Goal: Information Seeking & Learning: Check status

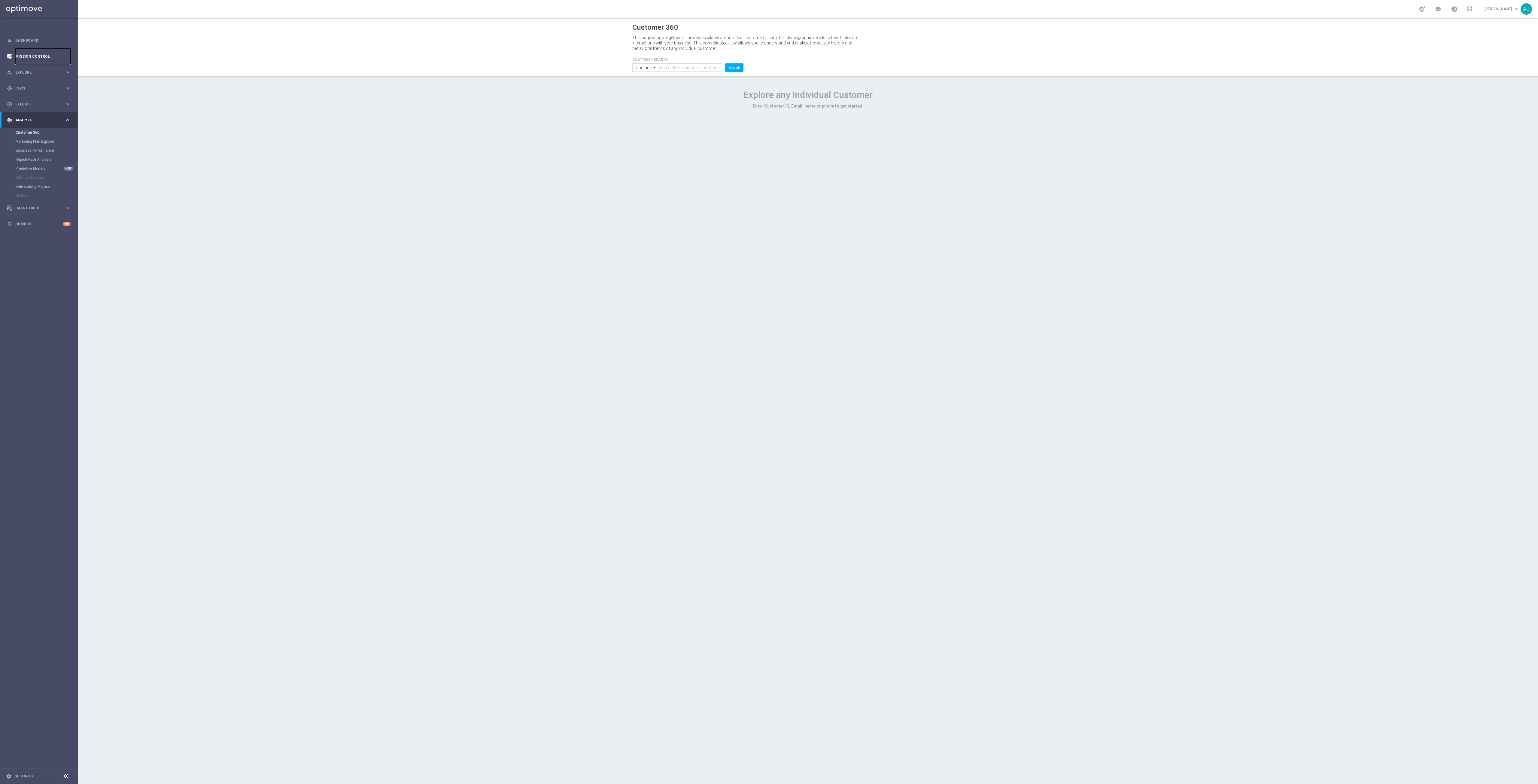
click at [55, 61] on link "Mission Control" at bounding box center [42, 56] width 55 height 16
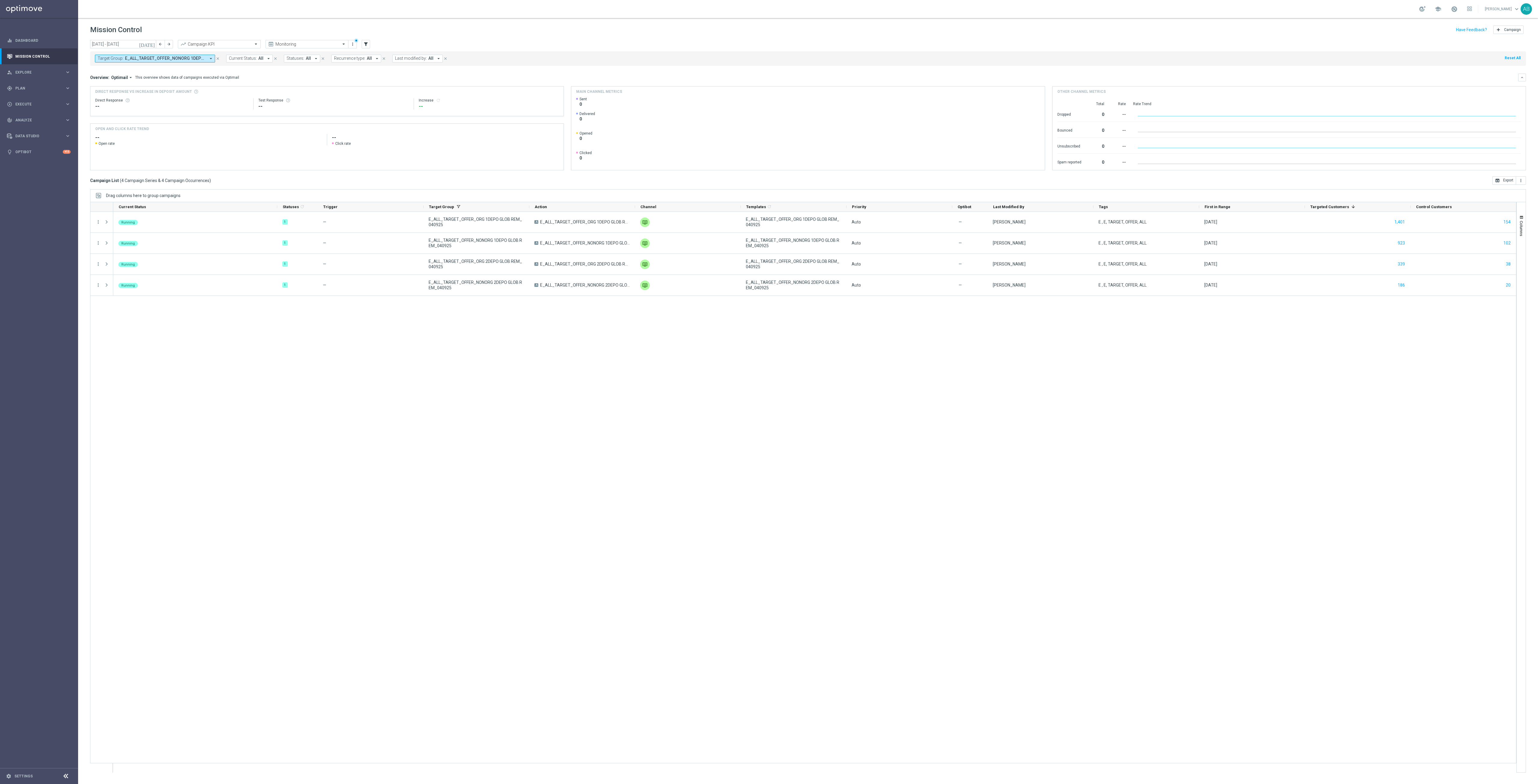
click at [186, 61] on span "E_ALL_TARGET_OFFER_NONORG 1DEPO GLOB REM_040925, E_ALL_TARGET_OFFER_NONORG 2DEP…" at bounding box center [165, 58] width 81 height 5
click at [0, 0] on div "Clear" at bounding box center [0, 0] width 0 height 0
click at [175, 70] on input "text" at bounding box center [145, 70] width 88 height 5
paste input "E_ALL_TARGET_ZBR_200 PLN 1DEPO_020925"
click at [170, 98] on label "E_ALL_TARGET_ZBR_200 PLN 1DEPO_020925" at bounding box center [141, 97] width 75 height 4
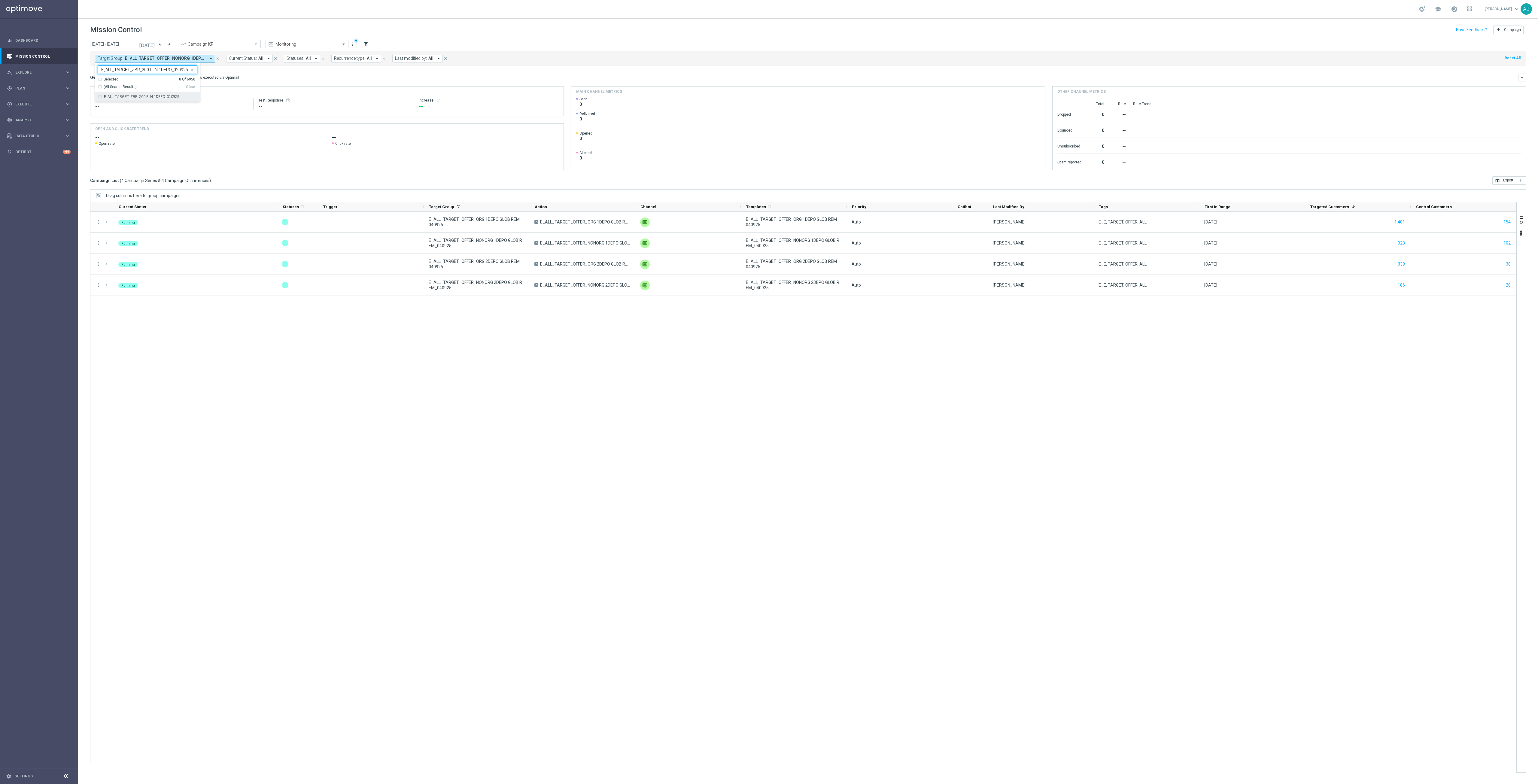
type input "E_ALL_TARGET_ZBR_200 PLN 1DEPO_020925"
click at [245, 77] on div "Overview: Optimail arrow_drop_down This overview shows data of campaigns execut…" at bounding box center [804, 77] width 1428 height 6
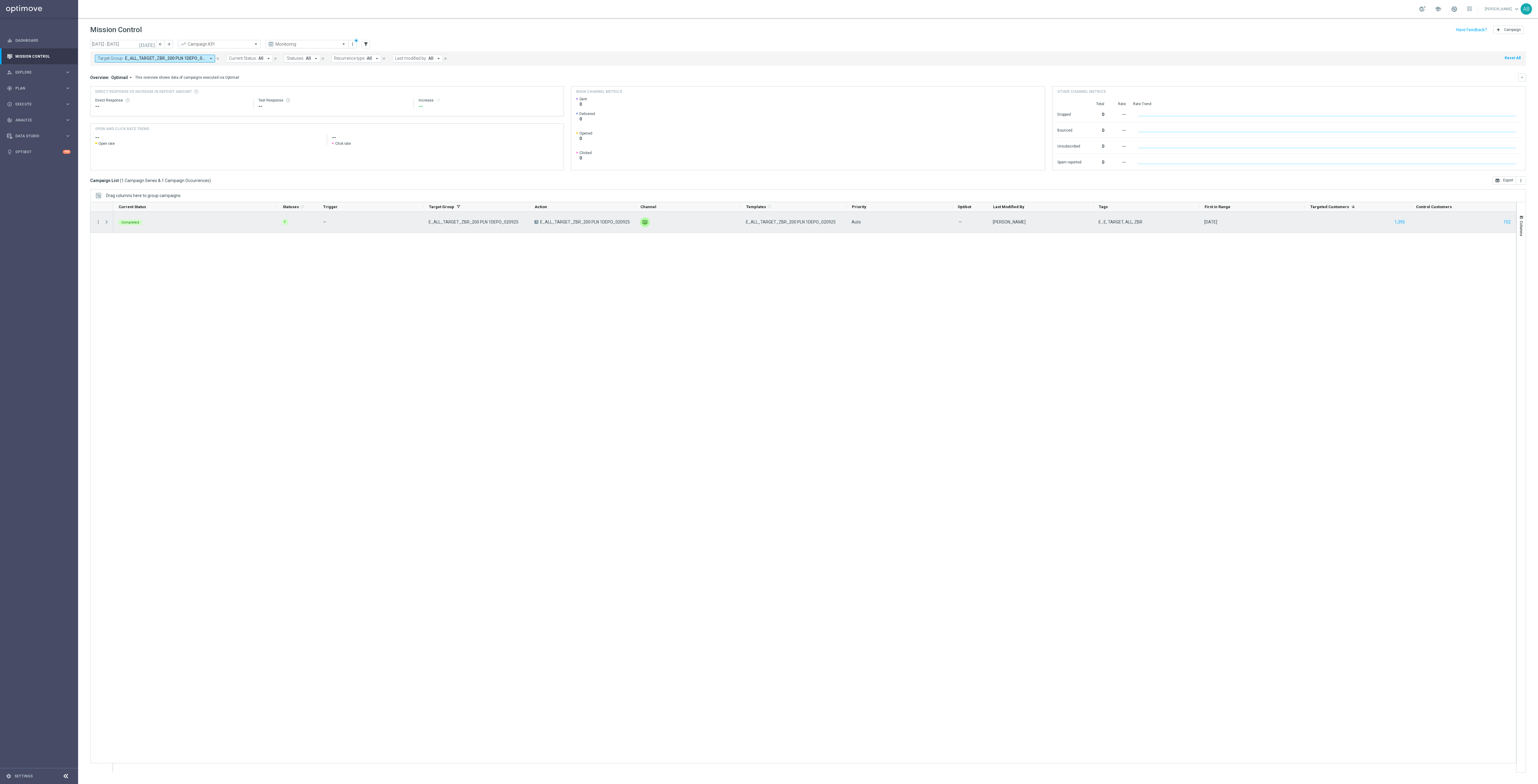
click at [107, 222] on span at bounding box center [106, 222] width 6 height 5
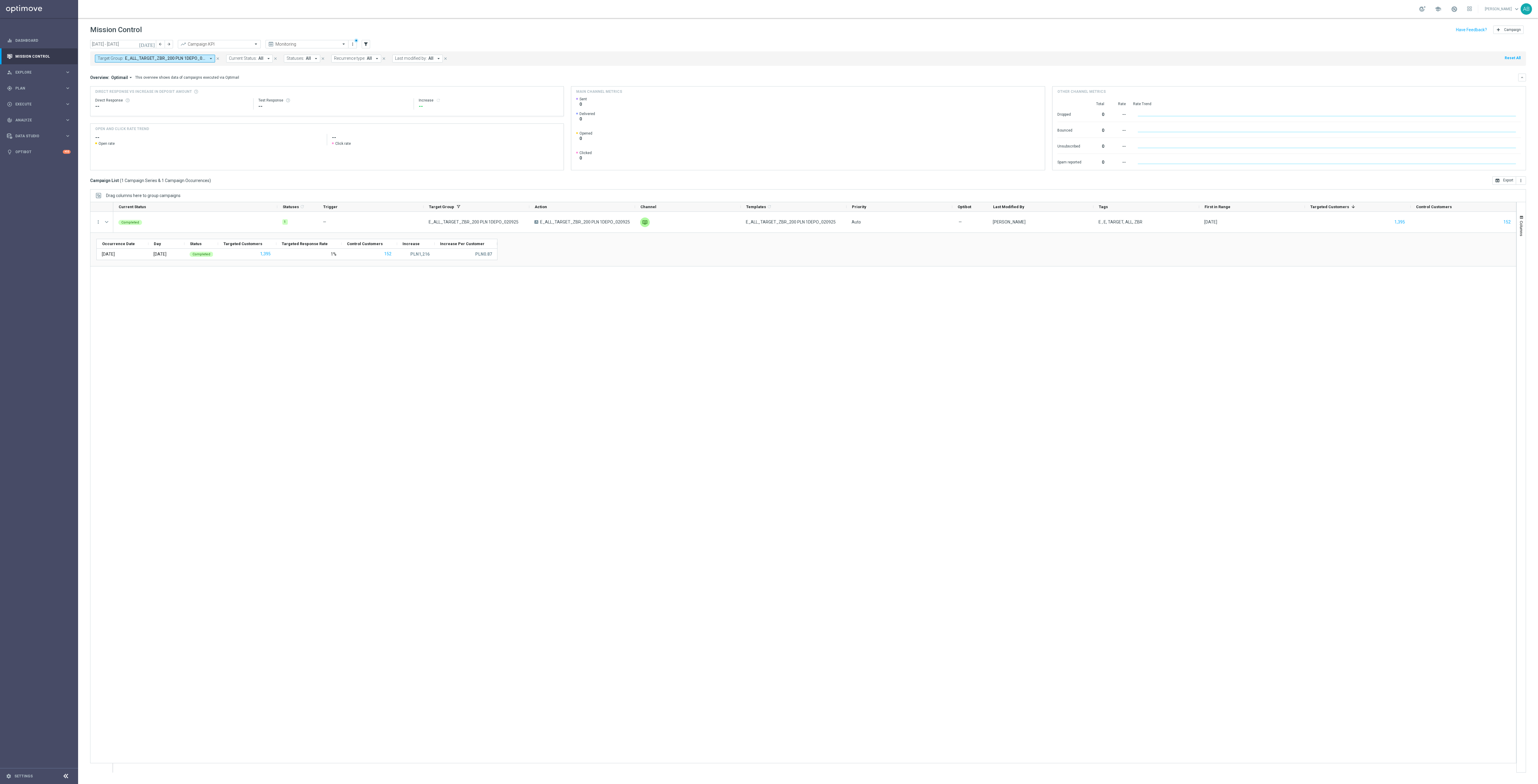
click at [207, 60] on button "Target Group: E_ALL_TARGET_ZBR_200 PLN 1DEPO_020925 arrow_drop_down" at bounding box center [155, 58] width 120 height 8
click at [0, 0] on div "Clear" at bounding box center [0, 0] width 0 height 0
click at [184, 72] on input "text" at bounding box center [145, 70] width 88 height 5
paste input "E_ALL_TARGET_ZBR_200 PLN 2DEPO_020925"
click at [163, 94] on div "E_ALL_TARGET_ZBR_200 PLN 2DEPO_020925" at bounding box center [148, 96] width 99 height 9
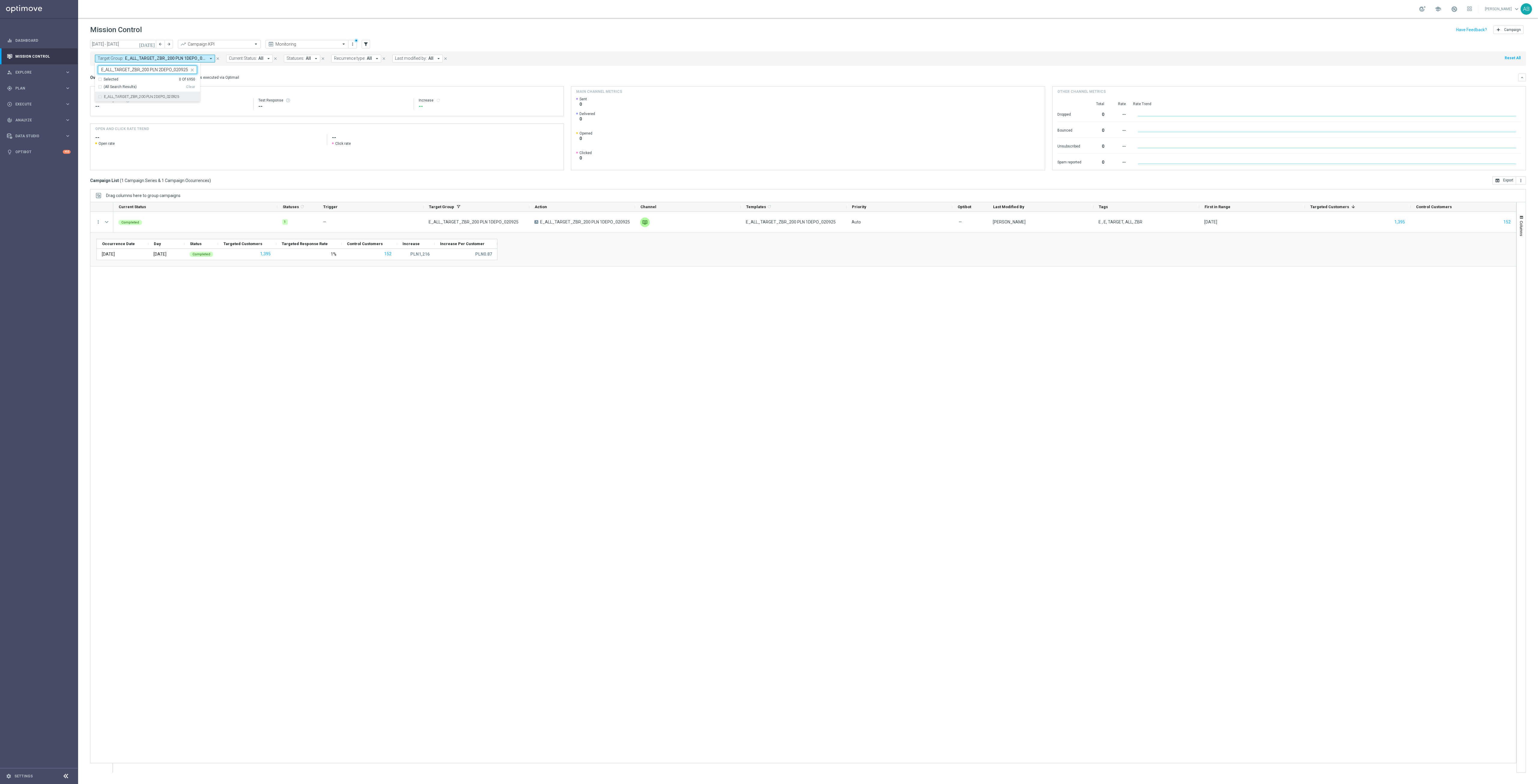
type input "E_ALL_TARGET_ZBR_200 PLN 2DEPO_020925"
click at [215, 395] on div "Completed 1 — E_ALL_TARGET_ZBR_200 PLN 1DEPO_020925 A E_ALL_TARGET_ZBR_200 PLN …" at bounding box center [815, 491] width 1402 height 560
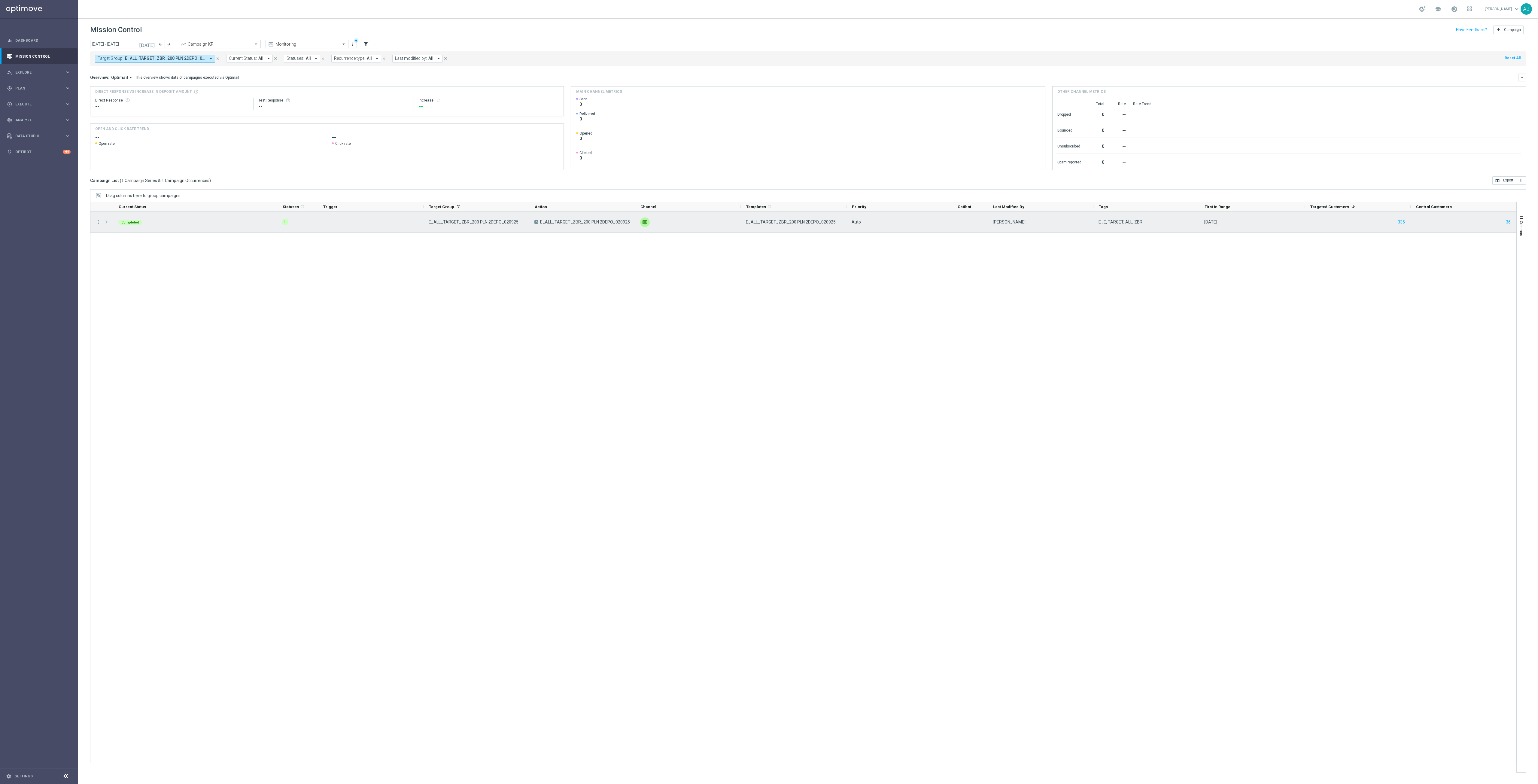
click at [110, 220] on span at bounding box center [107, 222] width 6 height 12
click at [106, 223] on span at bounding box center [106, 222] width 6 height 5
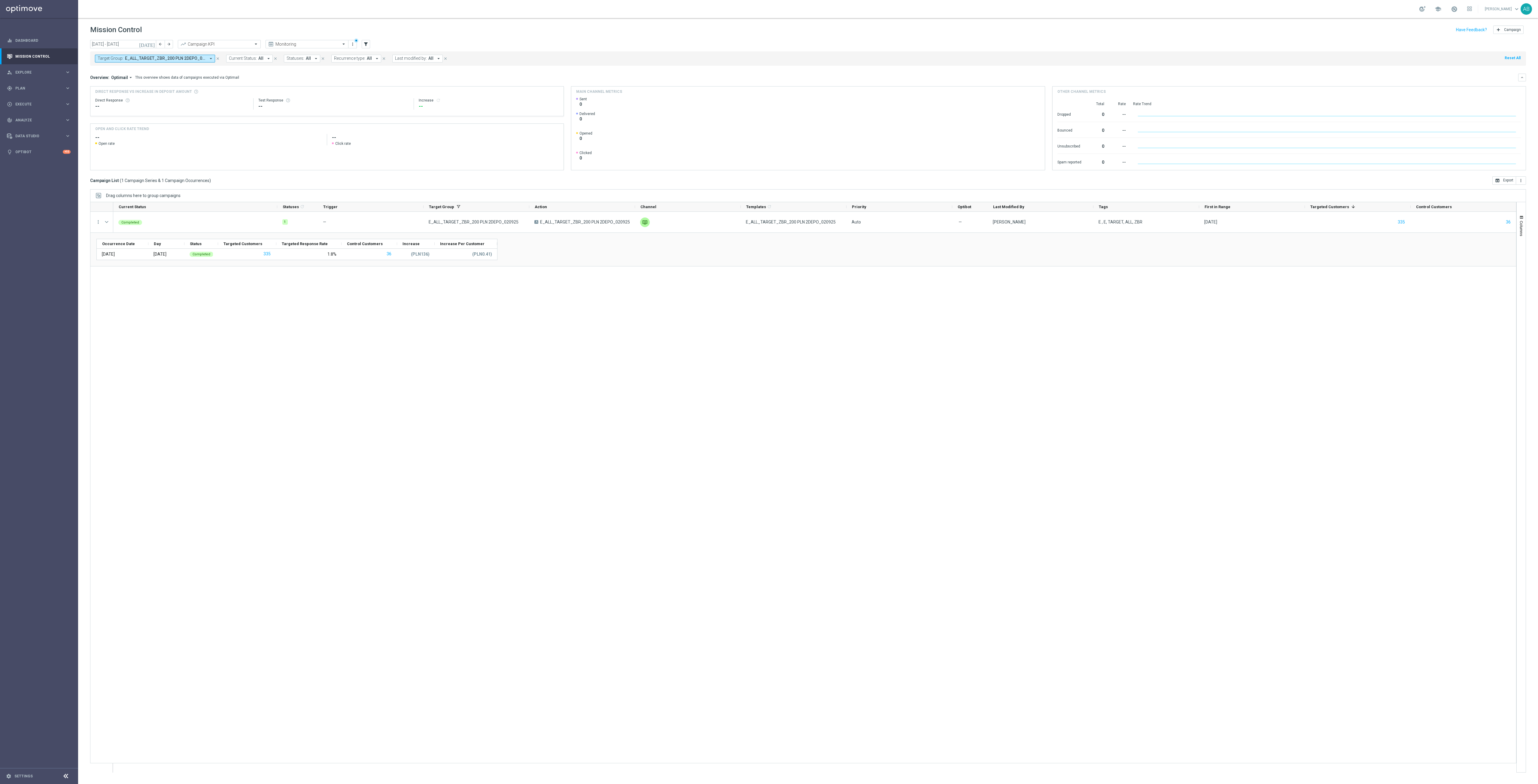
click at [179, 60] on span "E_ALL_TARGET_ZBR_200 PLN 2DEPO_020925" at bounding box center [165, 58] width 81 height 5
click at [0, 0] on div "Clear" at bounding box center [0, 0] width 0 height 0
click at [186, 70] on input "text" at bounding box center [145, 70] width 88 height 5
paste input "REACQ_ALL_TARGET_ZBR DO 200 PLN_020925"
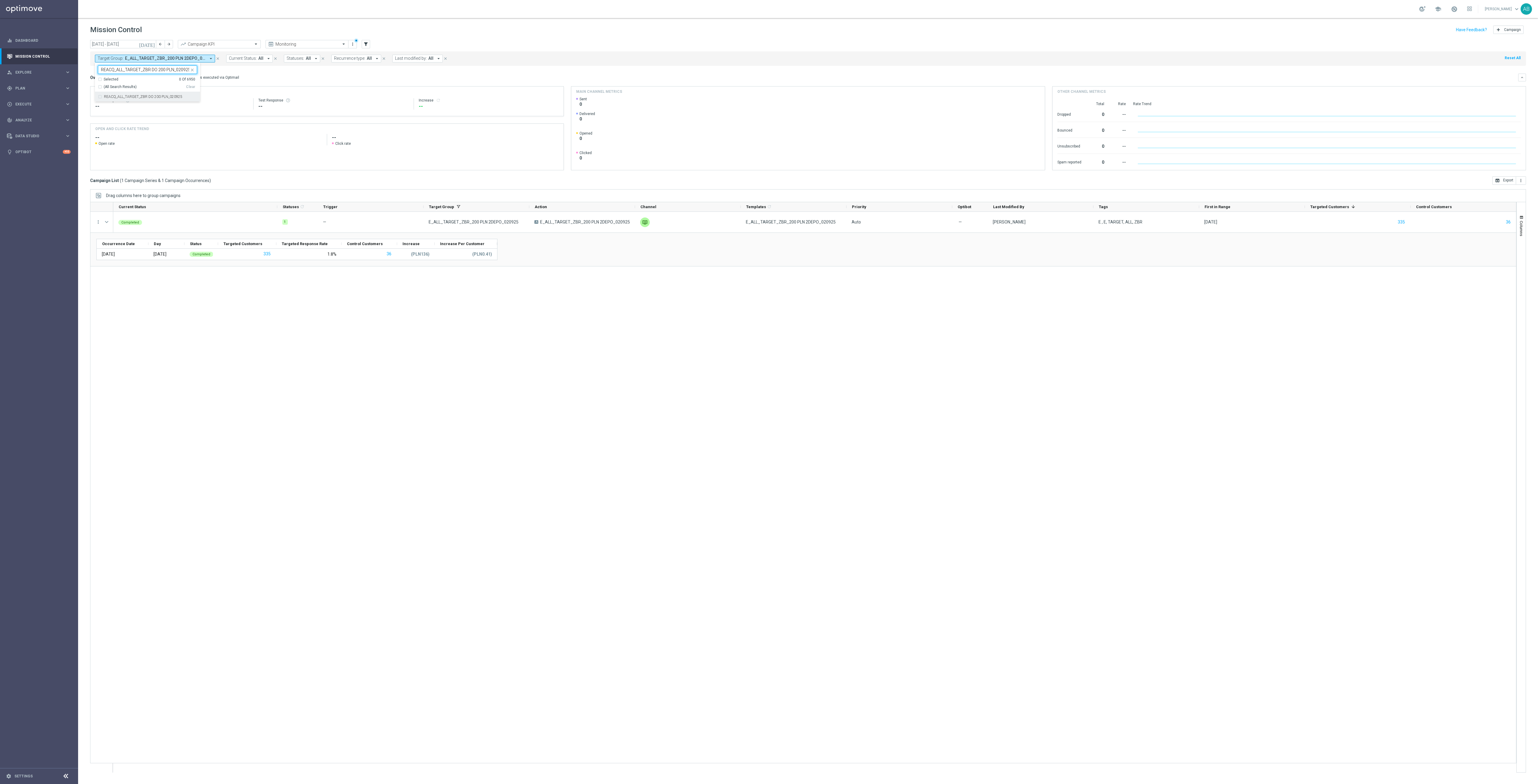
click at [177, 97] on label "REACQ_ALL_TARGET_ZBR DO 200 PLN_020925" at bounding box center [143, 97] width 79 height 4
type input "REACQ_ALL_TARGET_ZBR DO 200 PLN_020925"
click at [263, 81] on div "Overview: Optimail arrow_drop_down This overview shows data of campaigns execut…" at bounding box center [808, 77] width 1435 height 8
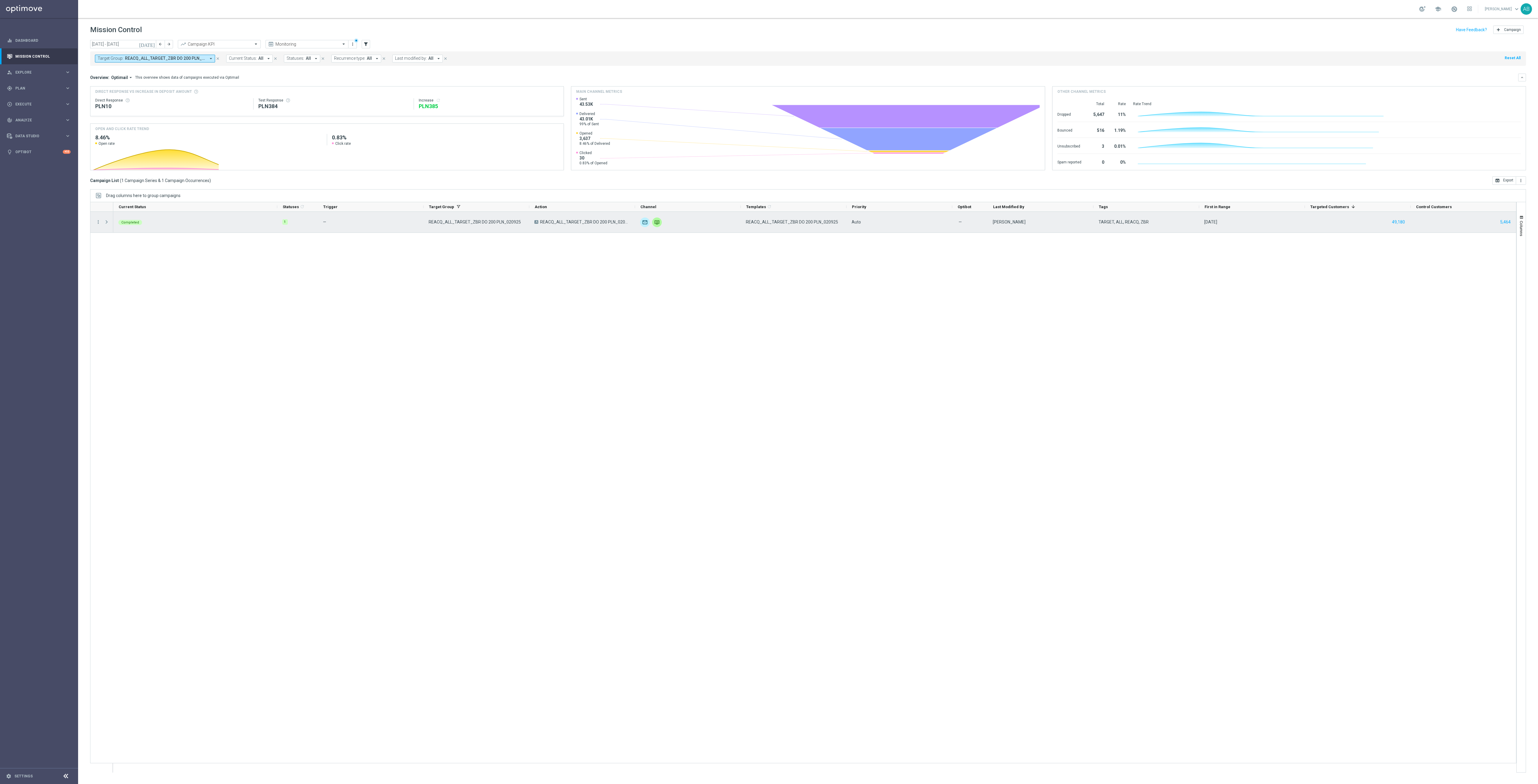
click at [108, 223] on span at bounding box center [106, 222] width 6 height 5
